Goal: Task Accomplishment & Management: Complete application form

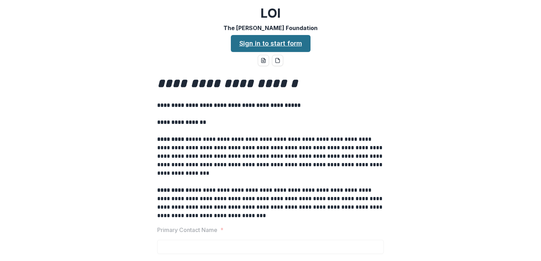
click at [255, 42] on link "Sign in to start form" at bounding box center [271, 43] width 80 height 17
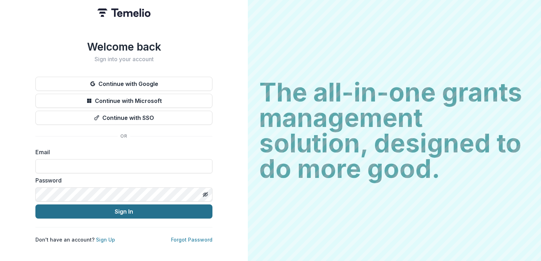
type input "**********"
click at [120, 210] on button "Sign In" at bounding box center [123, 212] width 177 height 14
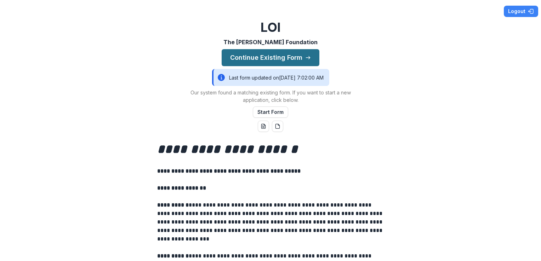
click at [245, 56] on button "Continue Existing Form" at bounding box center [271, 57] width 98 height 17
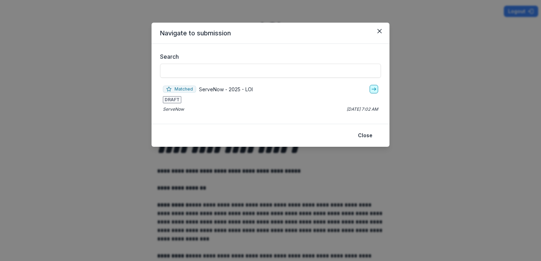
click at [374, 88] on polyline "go-to" at bounding box center [374, 89] width 1 height 3
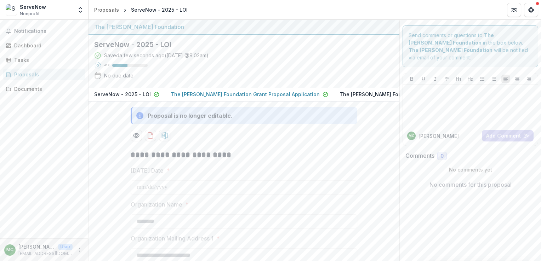
click at [181, 91] on p "The [PERSON_NAME] Foundation Grant Proposal Application" at bounding box center [245, 94] width 149 height 7
click at [16, 28] on span "Notifications" at bounding box center [48, 31] width 68 height 6
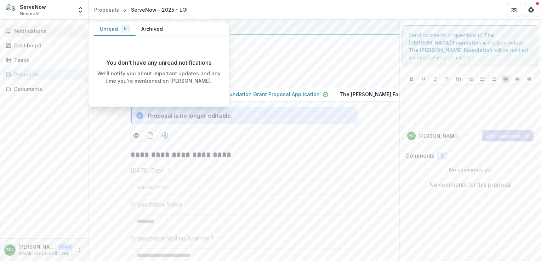
click at [16, 28] on span "Notifications" at bounding box center [48, 31] width 68 height 6
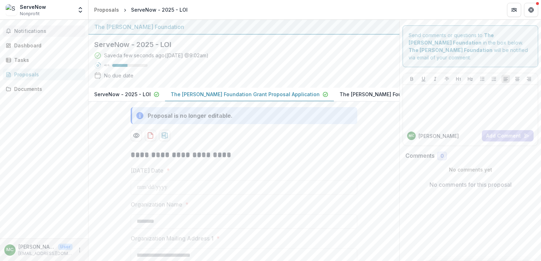
click at [16, 28] on span "Notifications" at bounding box center [48, 31] width 68 height 6
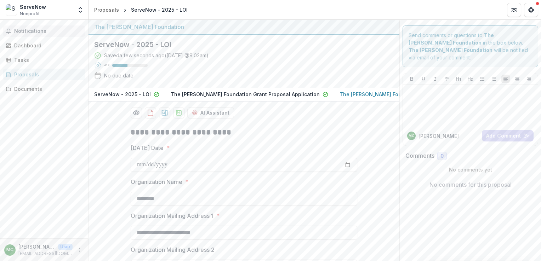
click at [38, 30] on span "Notifications" at bounding box center [48, 31] width 68 height 6
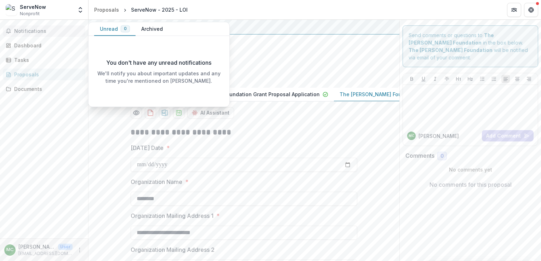
click at [38, 30] on span "Notifications" at bounding box center [48, 31] width 68 height 6
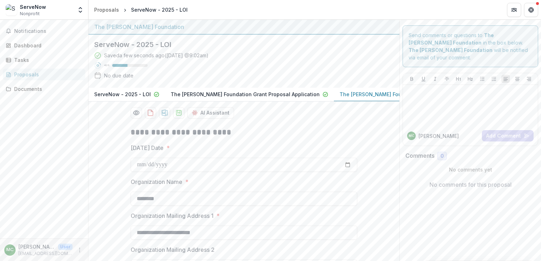
click at [339, 92] on p "The [PERSON_NAME] Foundation Grant Proposal Application" at bounding box center [413, 94] width 149 height 7
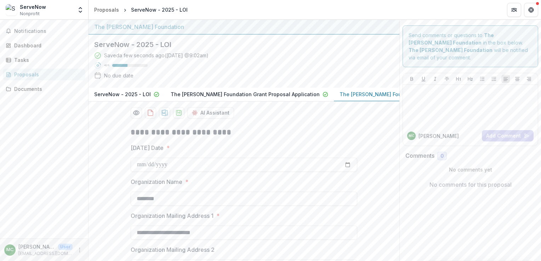
click at [357, 92] on p "The [PERSON_NAME] Foundation Grant Proposal Application" at bounding box center [413, 94] width 149 height 7
drag, startPoint x: 357, startPoint y: 92, endPoint x: 335, endPoint y: 92, distance: 22.3
click at [339, 92] on p "The [PERSON_NAME] Foundation Grant Proposal Application" at bounding box center [413, 94] width 149 height 7
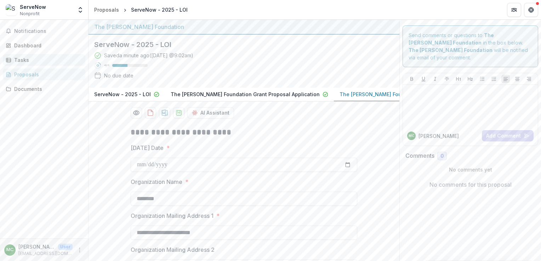
click at [23, 62] on div "Tasks" at bounding box center [46, 59] width 65 height 7
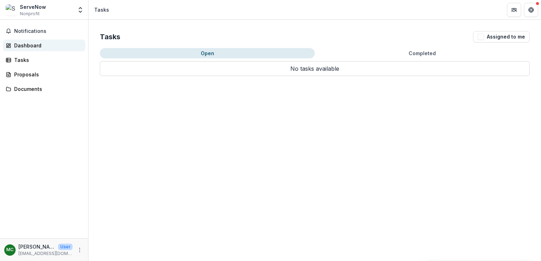
click at [23, 45] on div "Dashboard" at bounding box center [46, 45] width 65 height 7
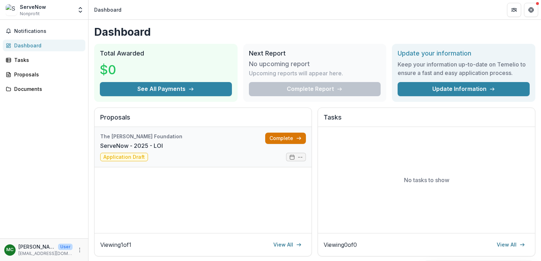
click at [275, 137] on link "Complete" at bounding box center [285, 138] width 41 height 11
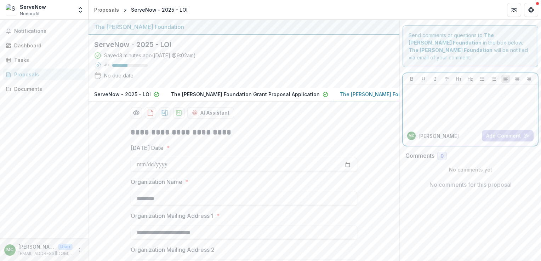
click at [414, 111] on div at bounding box center [470, 105] width 129 height 35
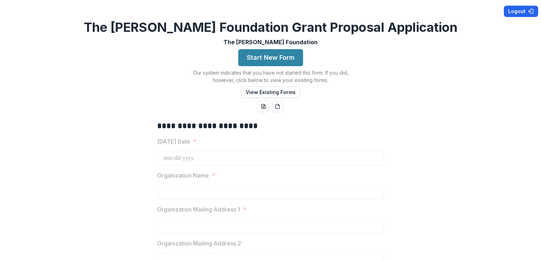
click at [507, 11] on button "Logout" at bounding box center [521, 11] width 34 height 11
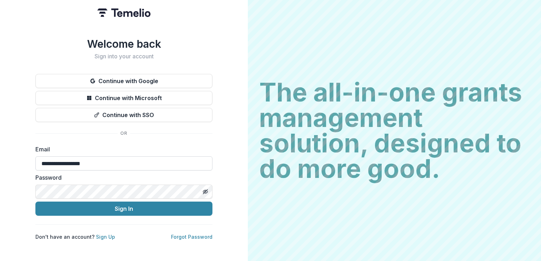
click at [109, 163] on input "**********" at bounding box center [123, 163] width 177 height 14
type input "*"
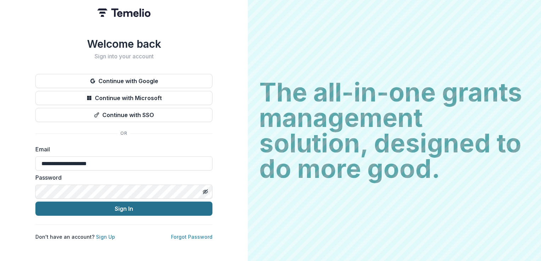
type input "**********"
click at [120, 204] on button "Sign In" at bounding box center [123, 209] width 177 height 14
